Goal: Information Seeking & Learning: Learn about a topic

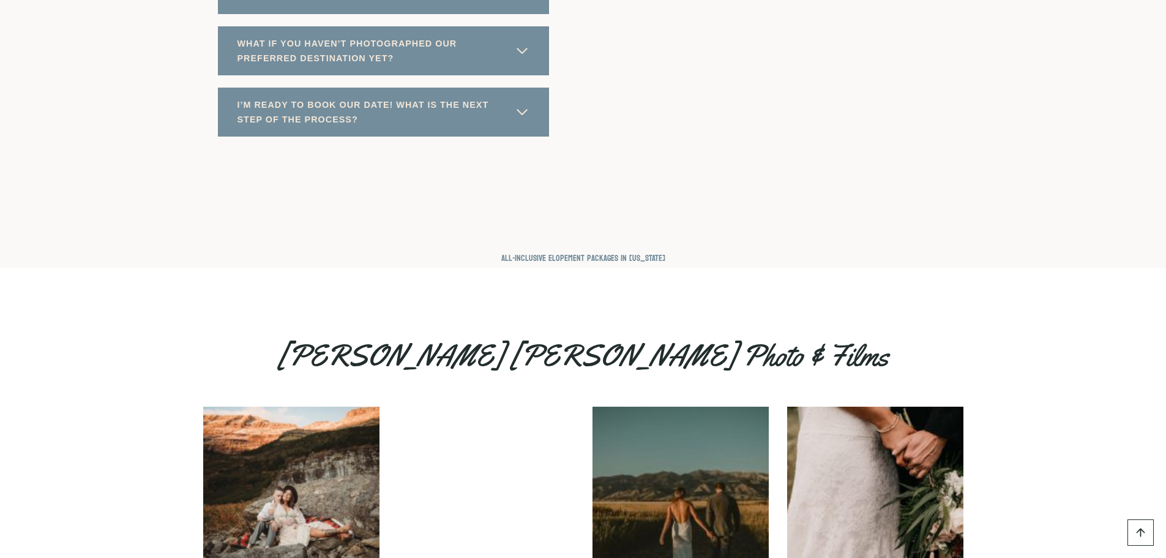
scroll to position [6979, 0]
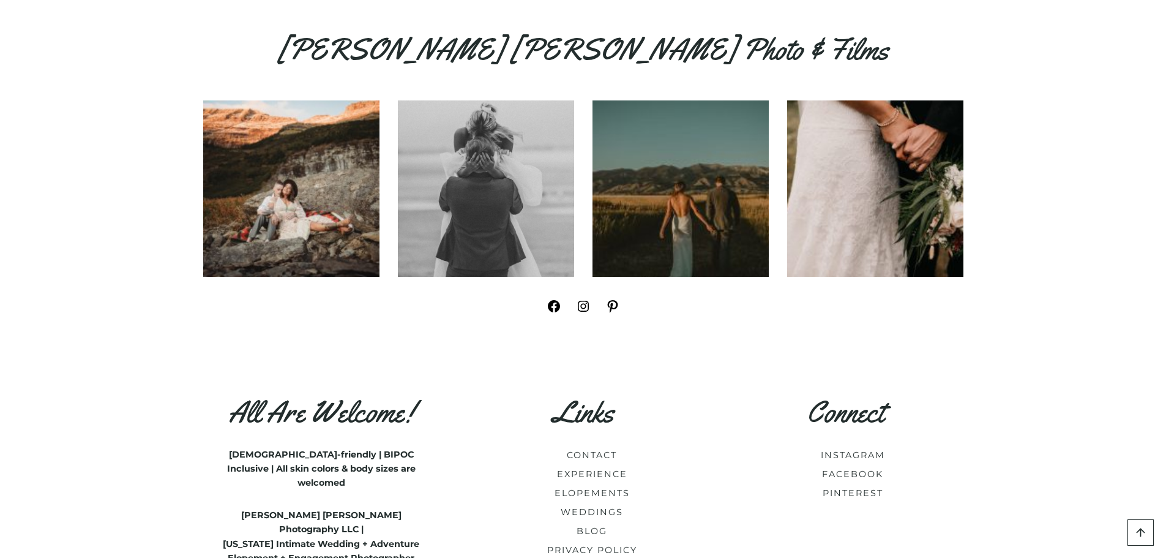
drag, startPoint x: 113, startPoint y: 310, endPoint x: 977, endPoint y: 408, distance: 869.9
click at [972, 405] on div "All Are Welcome! [DEMOGRAPHIC_DATA]-friendly | BIPOC Inclusive | All skin color…" at bounding box center [584, 506] width 790 height 296
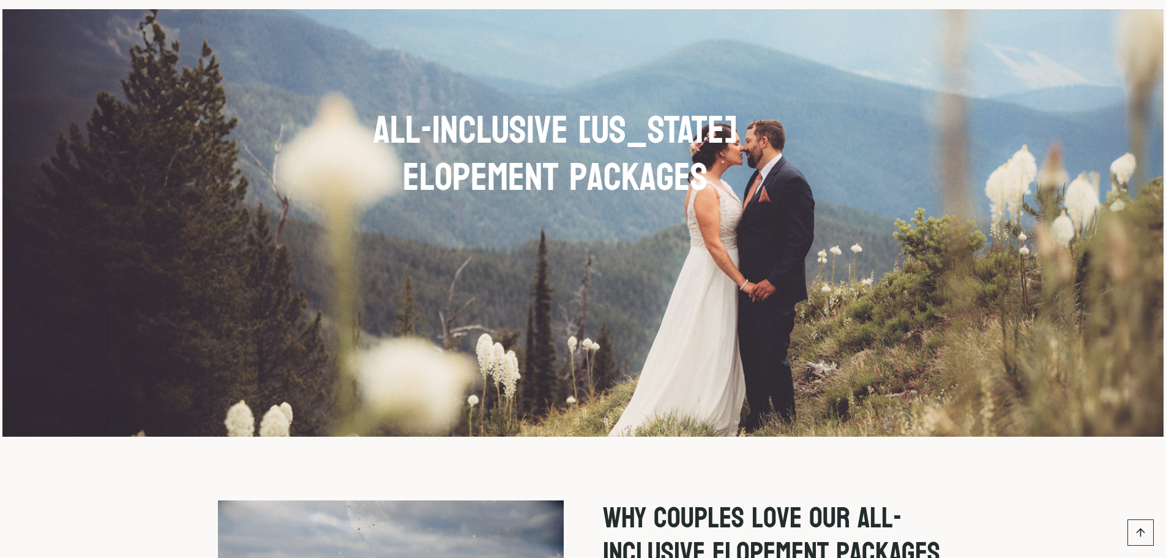
scroll to position [0, 0]
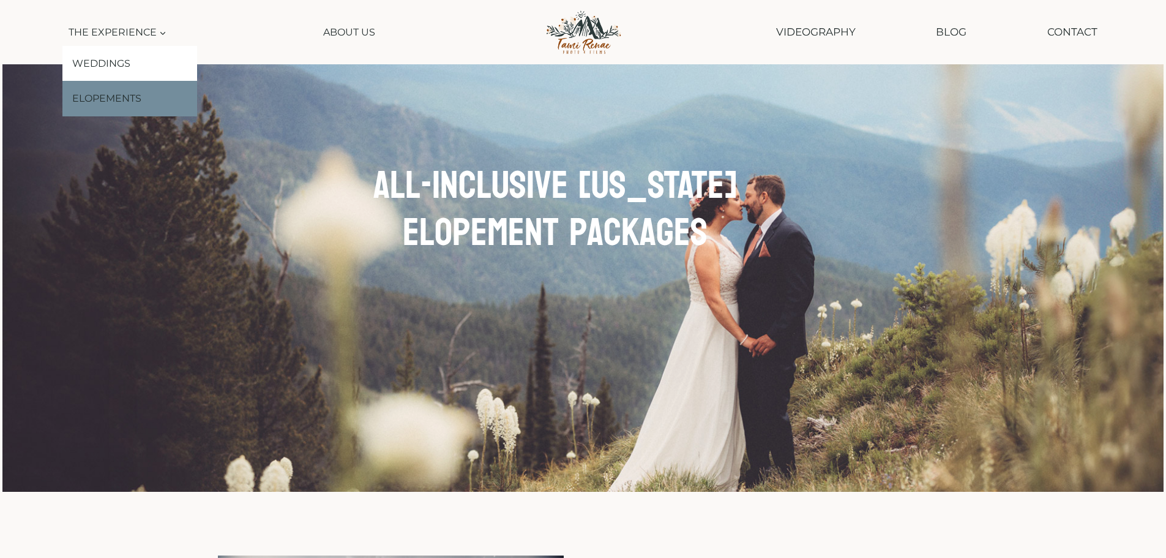
click at [113, 103] on link "Elopements" at bounding box center [129, 99] width 135 height 36
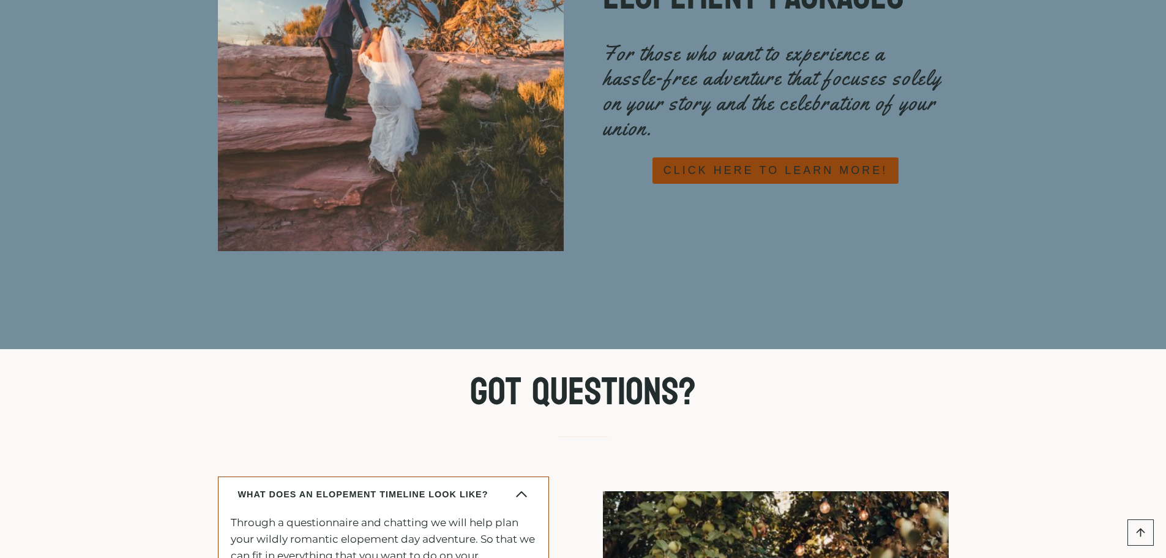
scroll to position [5693, 0]
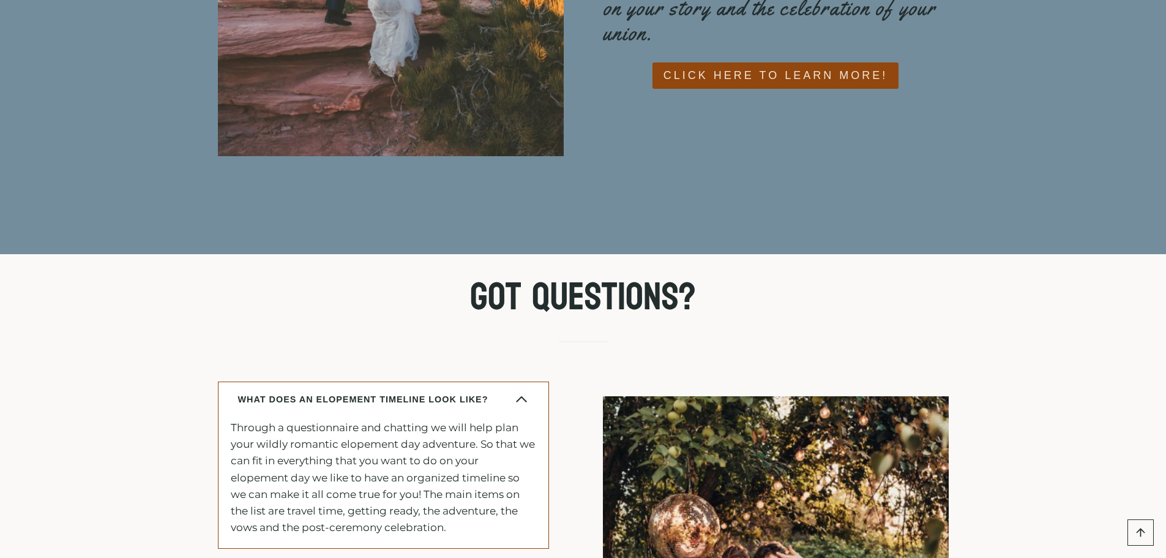
click at [727, 67] on span "CLICK HERE TO LEARN MORE!" at bounding box center [776, 76] width 224 height 18
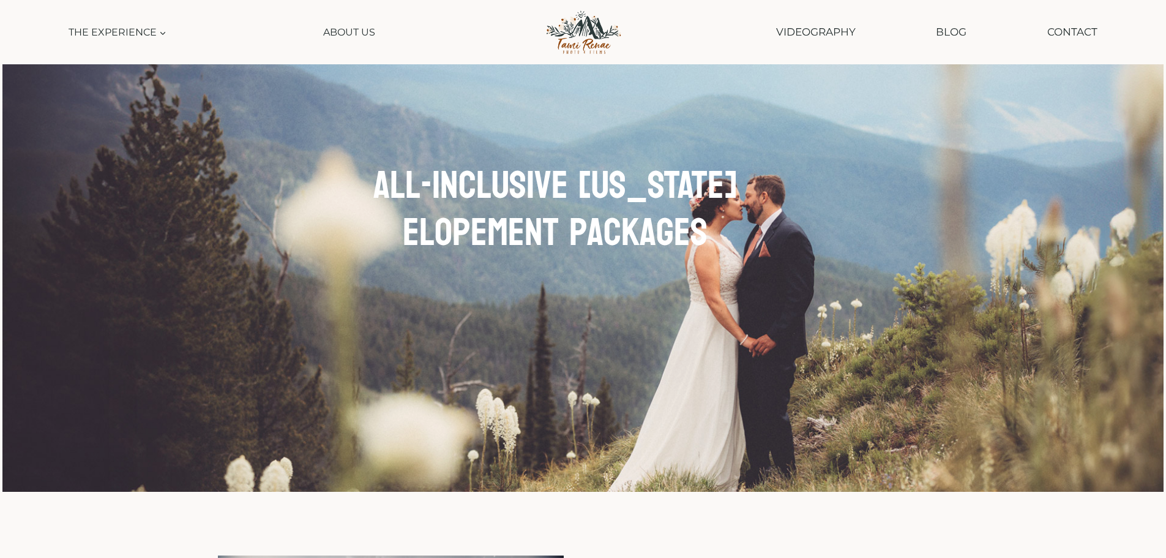
scroll to position [8, 0]
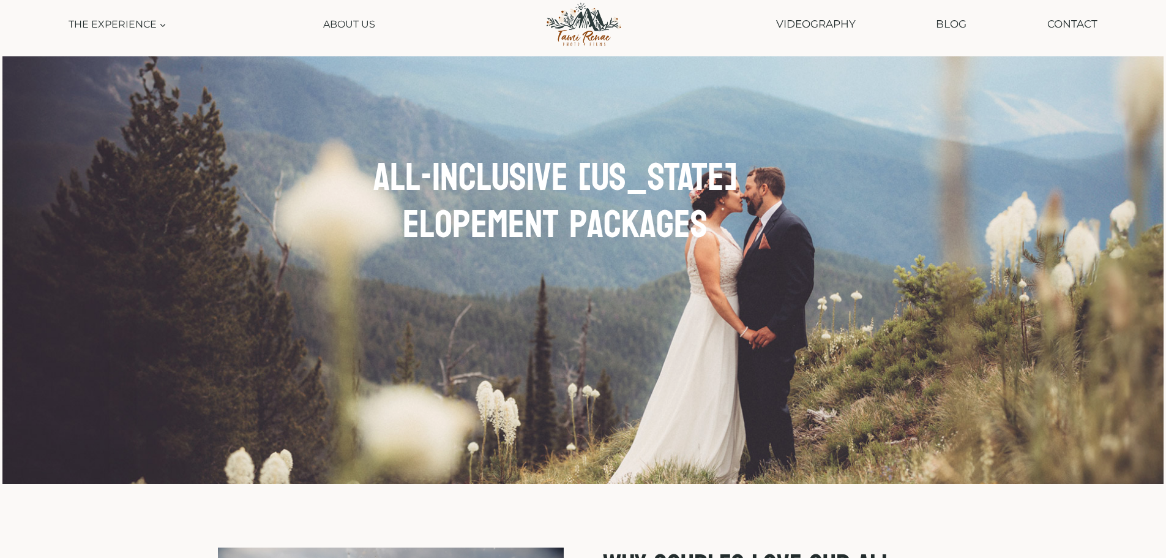
click at [592, 44] on img at bounding box center [583, 24] width 101 height 51
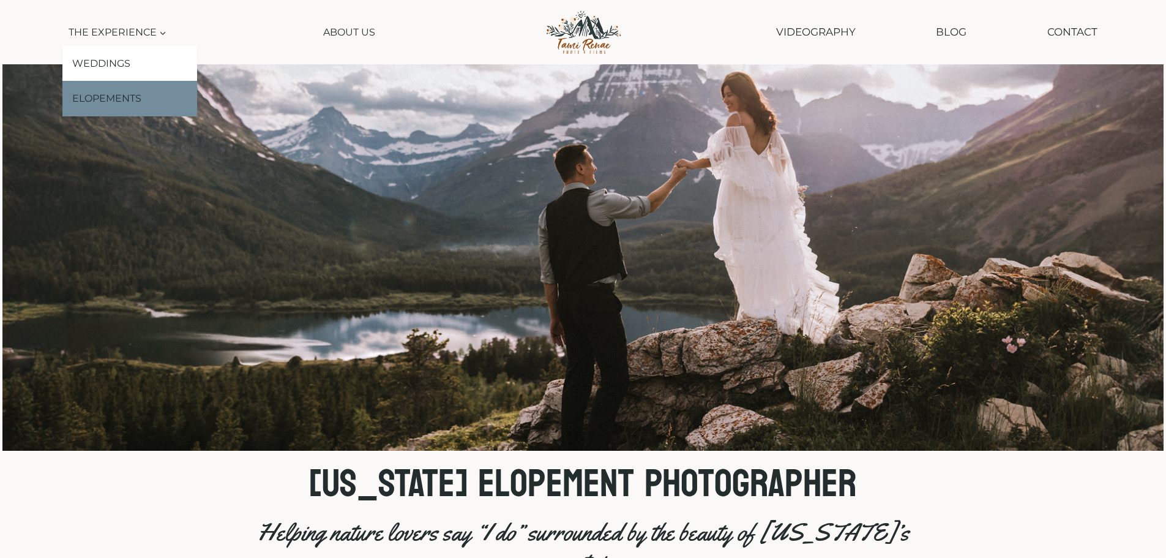
click at [120, 91] on link "Elopements" at bounding box center [129, 99] width 135 height 36
